Goal: Task Accomplishment & Management: Manage account settings

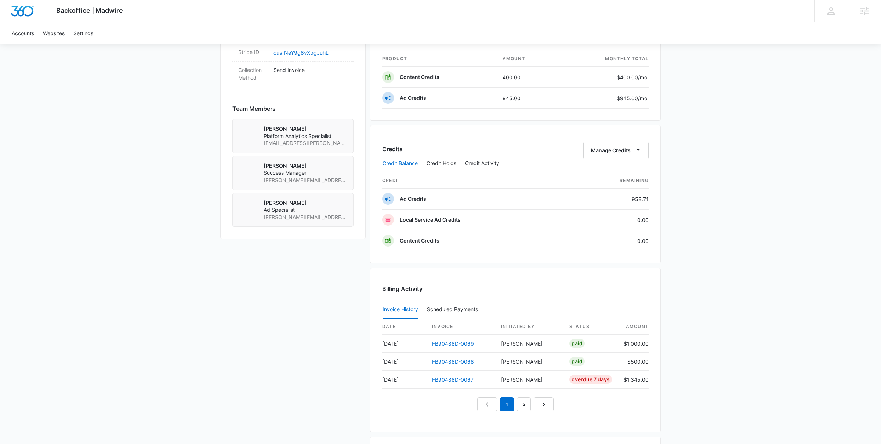
scroll to position [613, 0]
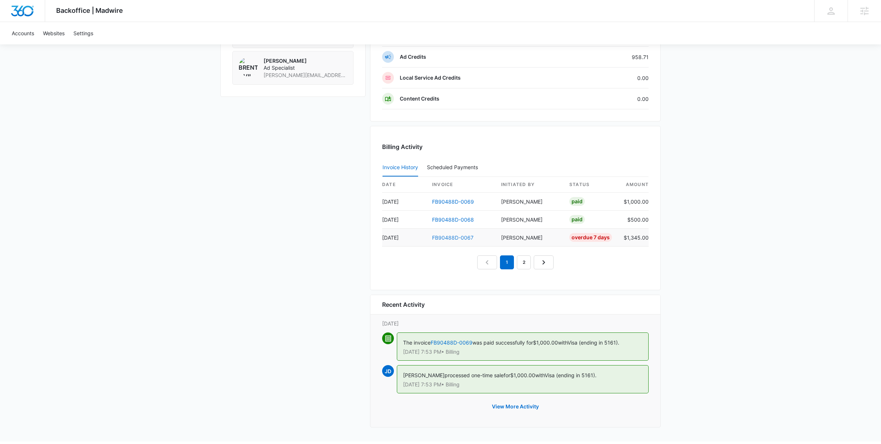
click at [468, 240] on link "FB90488D-0067" at bounding box center [452, 238] width 41 height 6
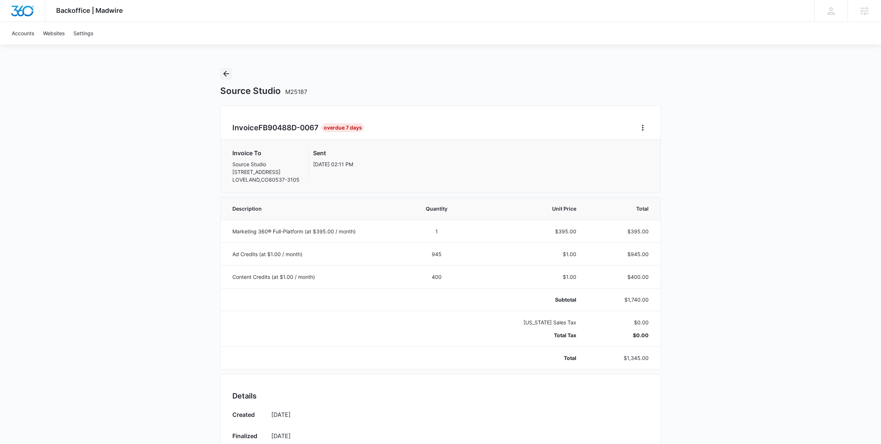
click at [226, 73] on icon "Back" at bounding box center [226, 74] width 6 height 6
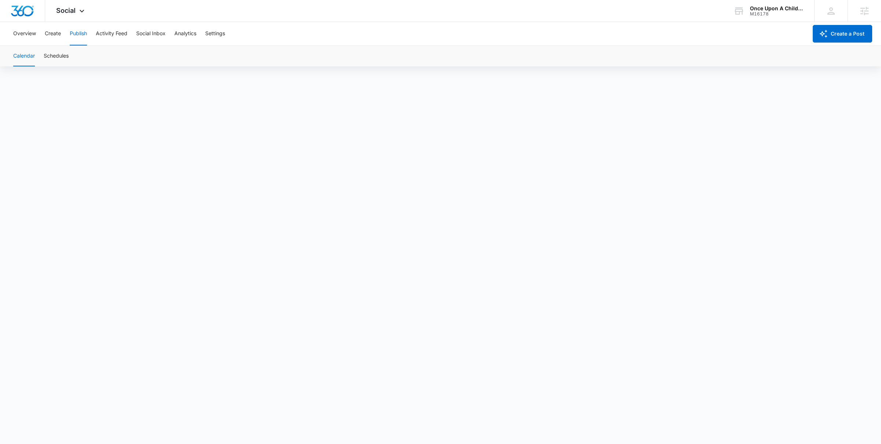
scroll to position [6, 0]
click at [56, 36] on button "Create" at bounding box center [53, 33] width 16 height 23
click at [299, 242] on strong "on orange" at bounding box center [303, 246] width 29 height 9
click at [282, 344] on div "the best" at bounding box center [282, 348] width 21 height 9
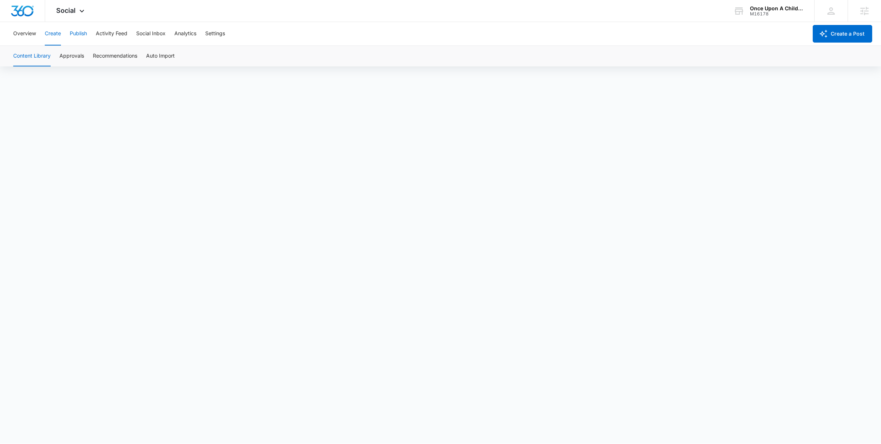
click at [77, 37] on button "Publish" at bounding box center [78, 33] width 17 height 23
type textarea "Create"
click at [49, 35] on button "Create" at bounding box center [53, 33] width 16 height 23
click at [79, 31] on button "Publish" at bounding box center [78, 33] width 17 height 23
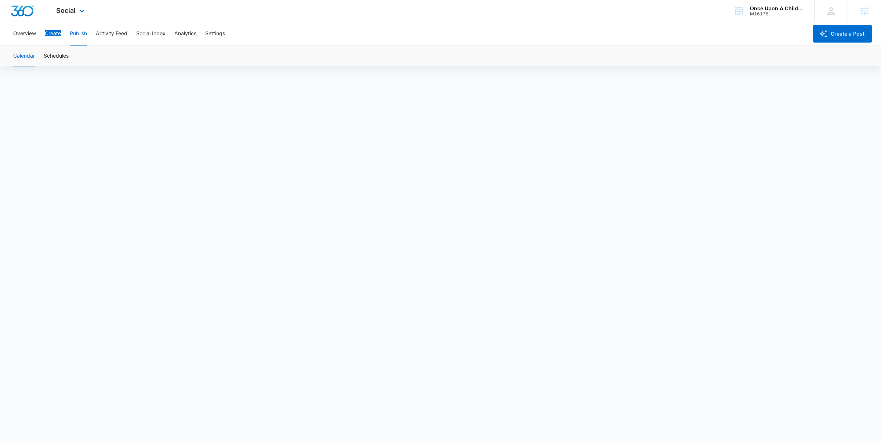
scroll to position [442, 0]
click at [51, 34] on button "Create" at bounding box center [53, 33] width 16 height 23
click at [80, 37] on button "Publish" at bounding box center [78, 33] width 17 height 23
click at [58, 37] on button "Create" at bounding box center [53, 33] width 16 height 23
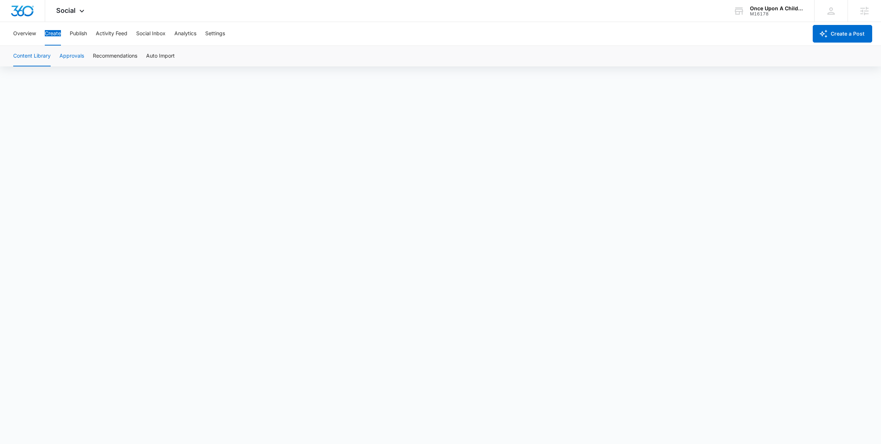
scroll to position [6, 0]
click at [81, 33] on button "Publish" at bounding box center [78, 33] width 17 height 23
click at [82, 33] on button "Publish" at bounding box center [78, 33] width 17 height 23
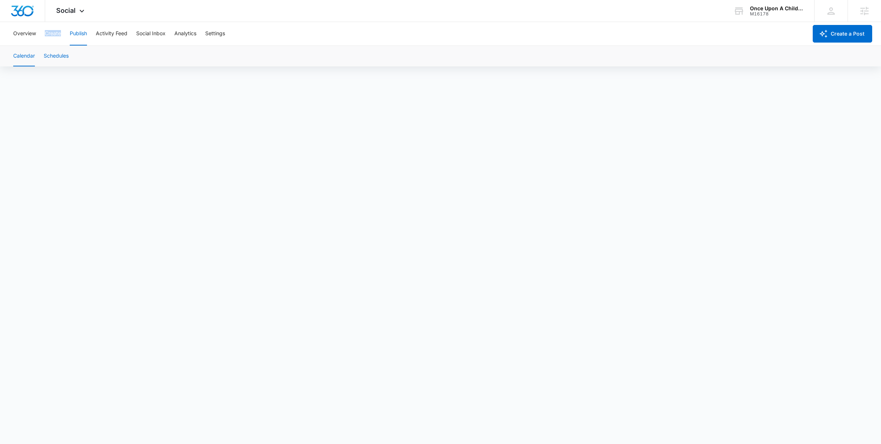
click at [61, 56] on button "Schedules" at bounding box center [56, 56] width 25 height 21
click at [45, 32] on button "Create" at bounding box center [53, 33] width 16 height 23
click at [53, 35] on button "Create" at bounding box center [53, 33] width 16 height 23
click at [68, 53] on button "Approvals" at bounding box center [71, 56] width 25 height 21
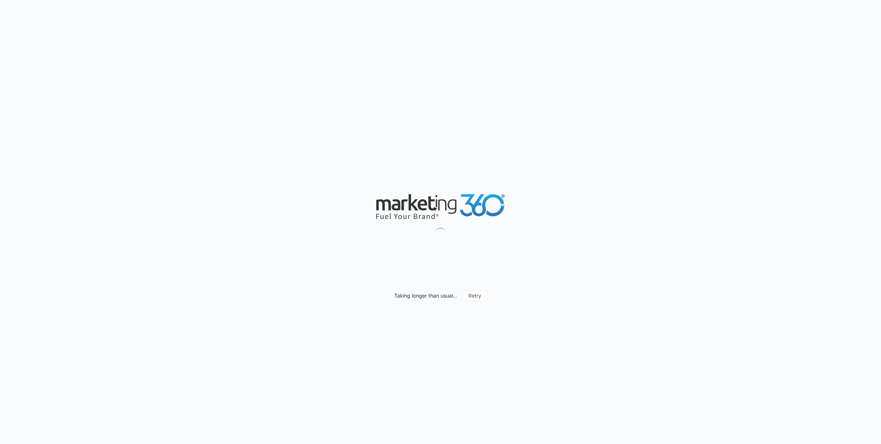
scroll to position [452, 0]
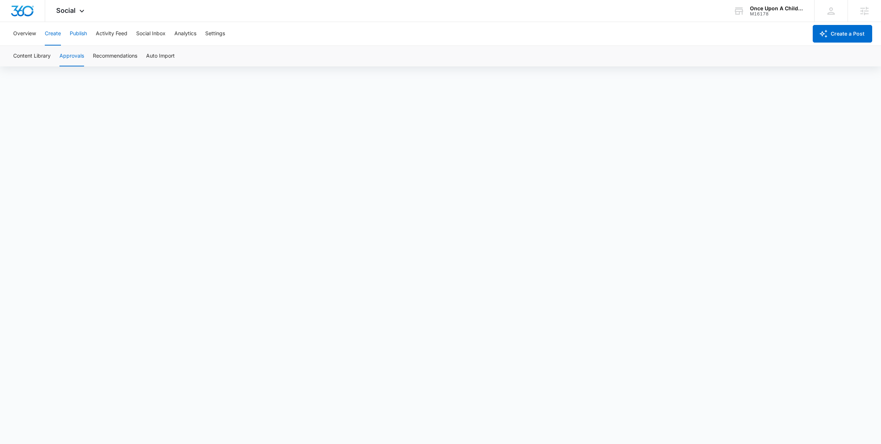
click at [73, 34] on button "Publish" at bounding box center [78, 33] width 17 height 23
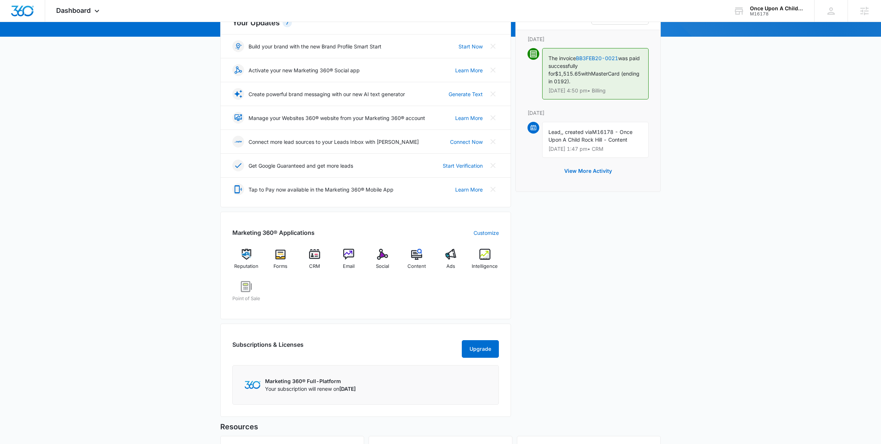
scroll to position [97, 0]
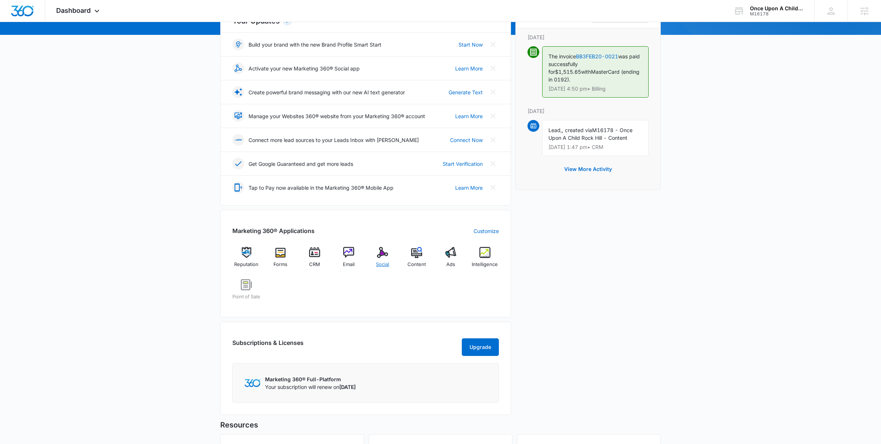
click at [381, 259] on div "Social" at bounding box center [383, 260] width 28 height 26
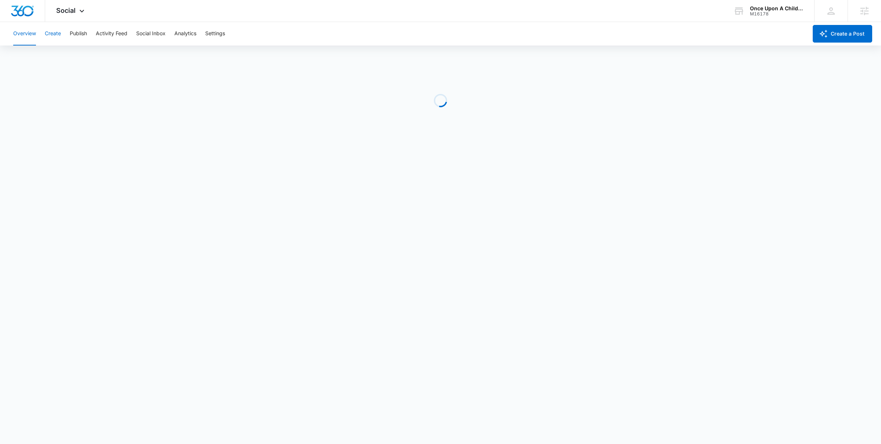
click at [55, 34] on button "Create" at bounding box center [53, 33] width 16 height 23
click at [84, 34] on button "Publish" at bounding box center [78, 33] width 17 height 23
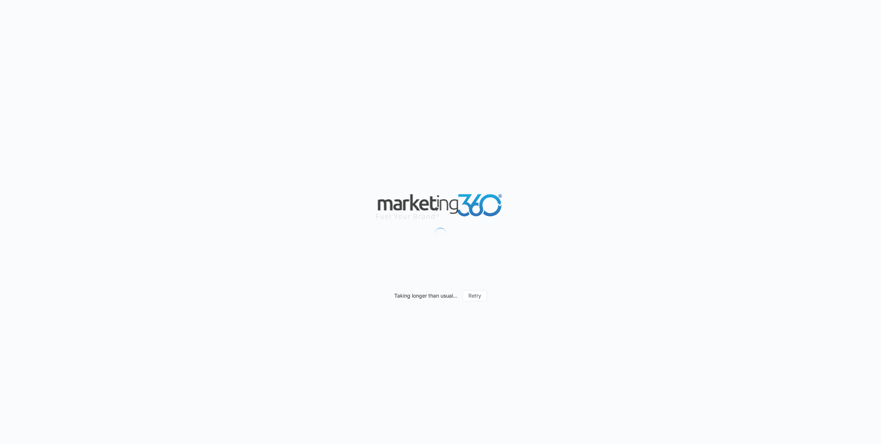
scroll to position [452, 0]
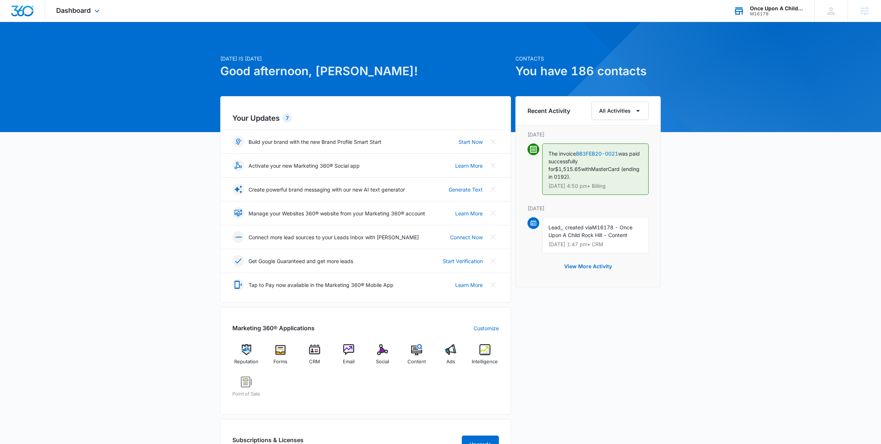
click at [761, 13] on div "M16178" at bounding box center [777, 13] width 54 height 5
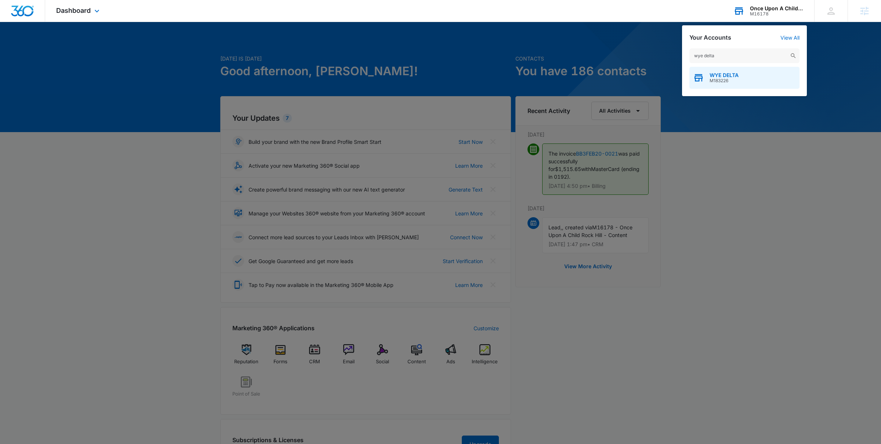
type input "wye delta"
click at [750, 83] on div "WYE DELTA M183226" at bounding box center [745, 78] width 110 height 22
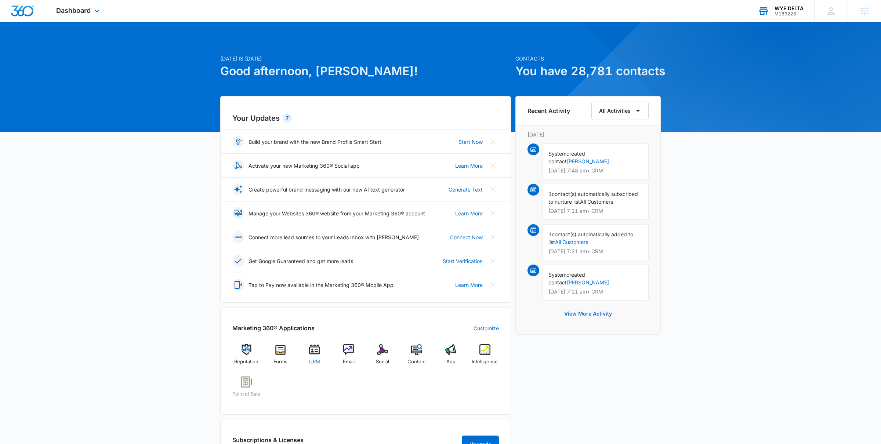
click at [316, 355] on img at bounding box center [314, 349] width 11 height 11
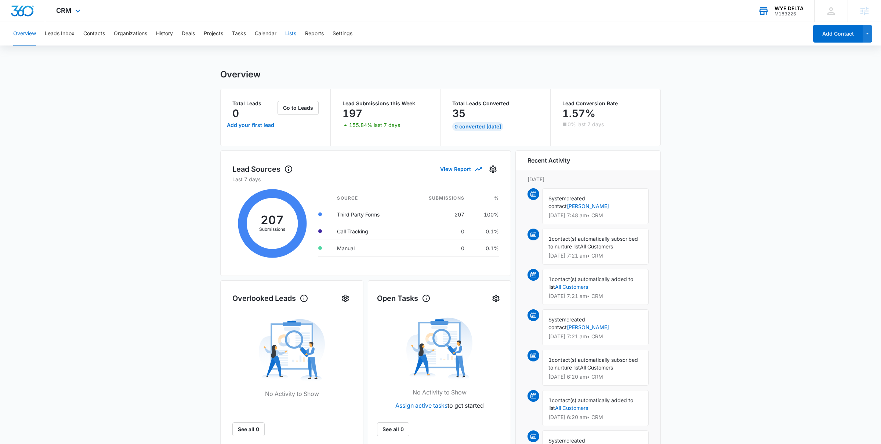
click at [288, 36] on button "Lists" at bounding box center [290, 33] width 11 height 23
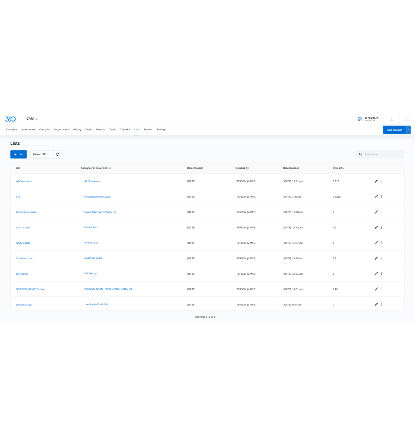
scroll to position [4, 0]
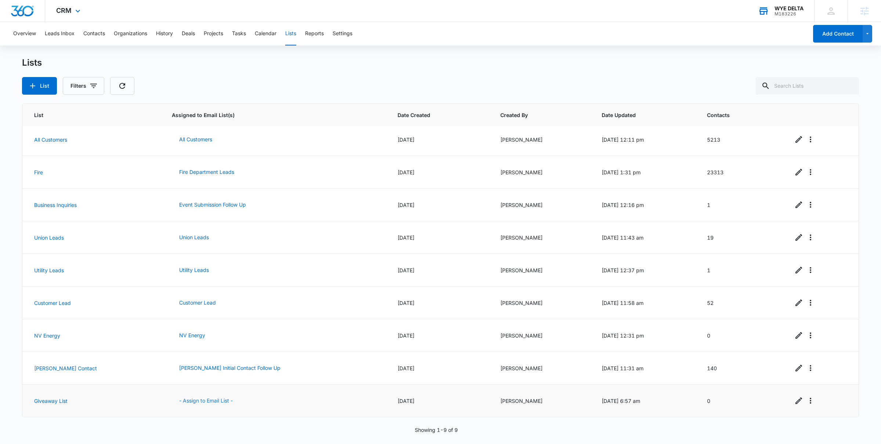
click at [186, 402] on button "- Assign to Email List -" at bounding box center [206, 401] width 68 height 18
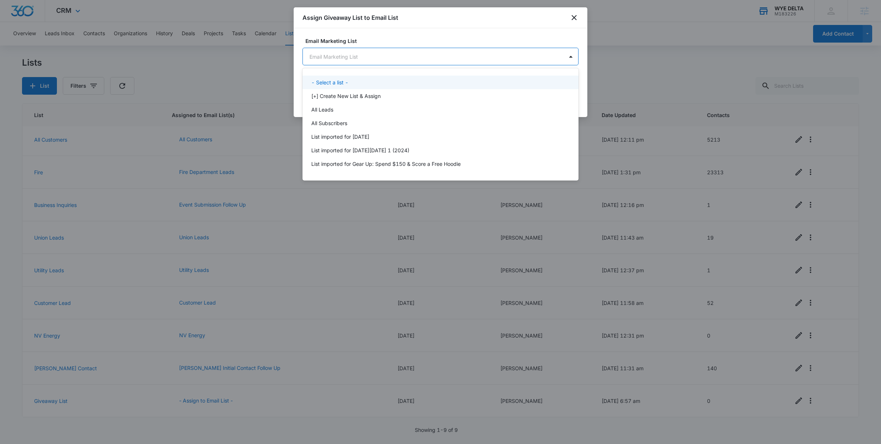
click at [411, 58] on body "CRM Apps Reputation Forms CRM Email Social POS Content Ads Intelligence Files B…" at bounding box center [440, 222] width 881 height 444
click at [390, 94] on div "[+] Create New List & Assign" at bounding box center [439, 96] width 257 height 8
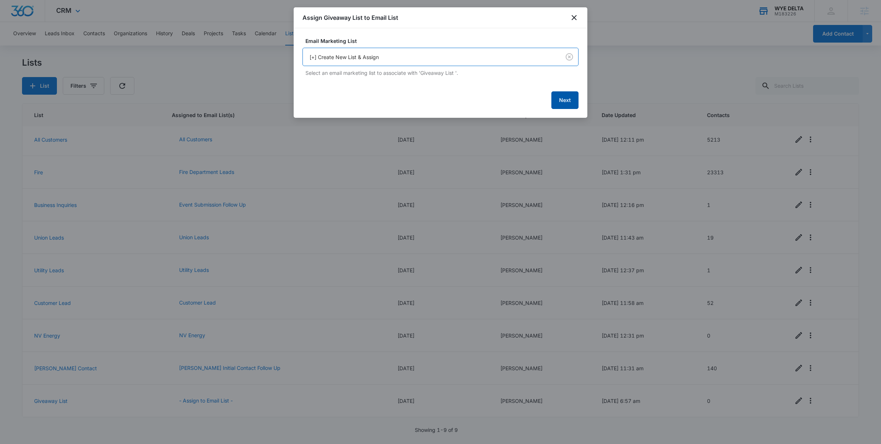
click at [559, 101] on button "Next" at bounding box center [564, 100] width 27 height 18
click at [402, 60] on input "Giveaway List" at bounding box center [441, 57] width 276 height 18
type input "Giveaway List"
click at [568, 100] on button "Next" at bounding box center [564, 100] width 27 height 18
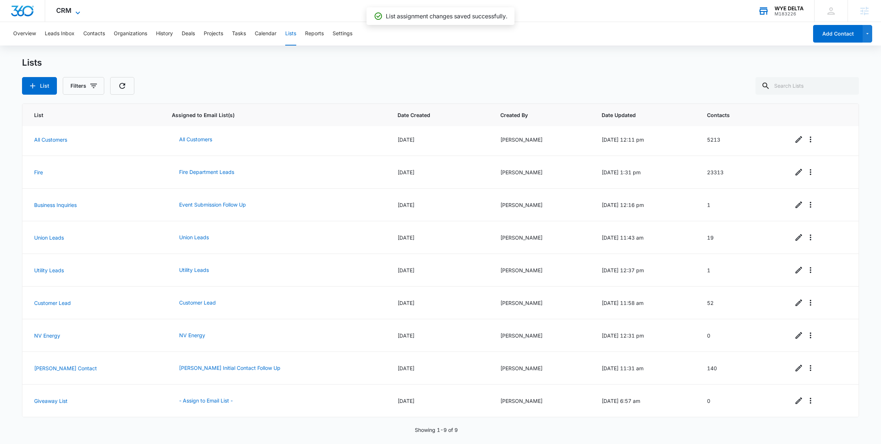
click at [77, 14] on icon at bounding box center [77, 12] width 9 height 9
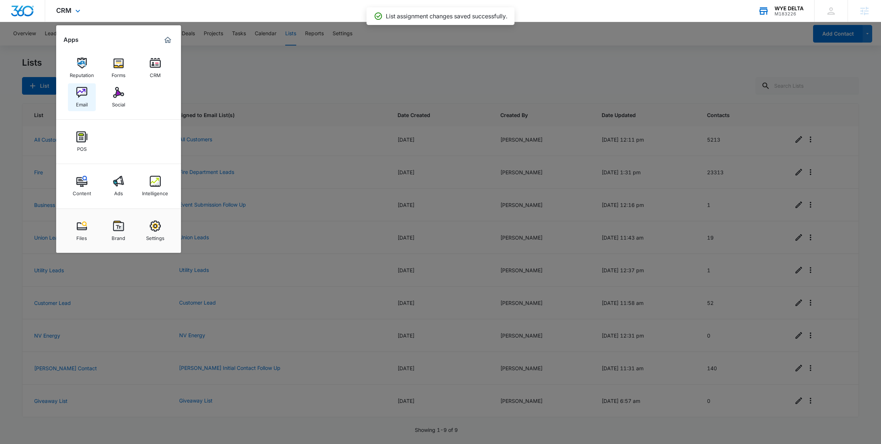
click at [83, 94] on img at bounding box center [81, 92] width 11 height 11
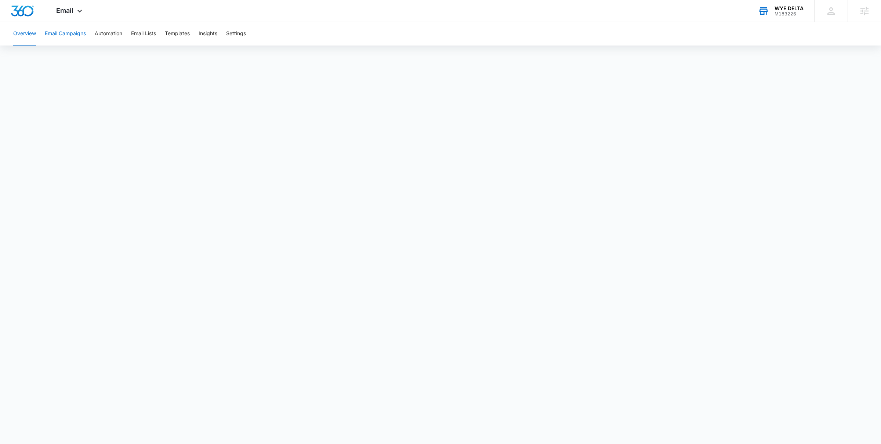
click at [74, 37] on button "Email Campaigns" at bounding box center [65, 33] width 41 height 23
click at [112, 36] on button "Automation" at bounding box center [109, 33] width 28 height 23
click at [178, 32] on button "Templates" at bounding box center [177, 33] width 25 height 23
click at [102, 36] on button "Automation" at bounding box center [109, 33] width 28 height 23
